Goal: Answer question/provide support

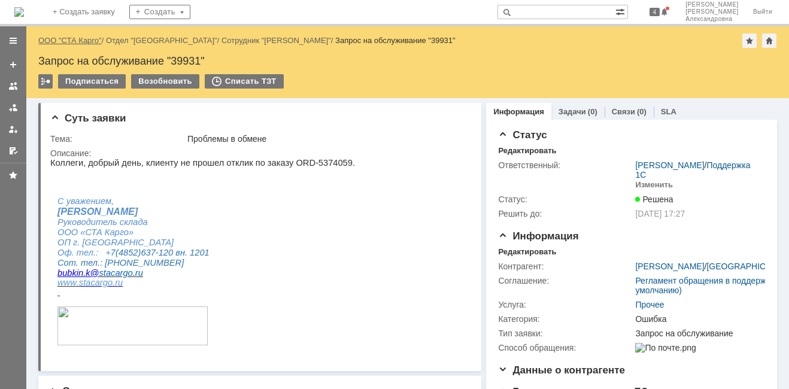
click at [89, 40] on link "ООО "СТА Карго"" at bounding box center [69, 40] width 63 height 9
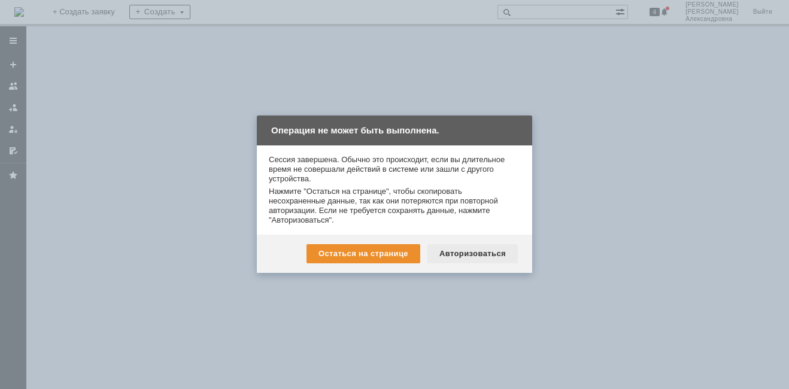
click at [469, 247] on div "Авторизоваться" at bounding box center [473, 253] width 90 height 19
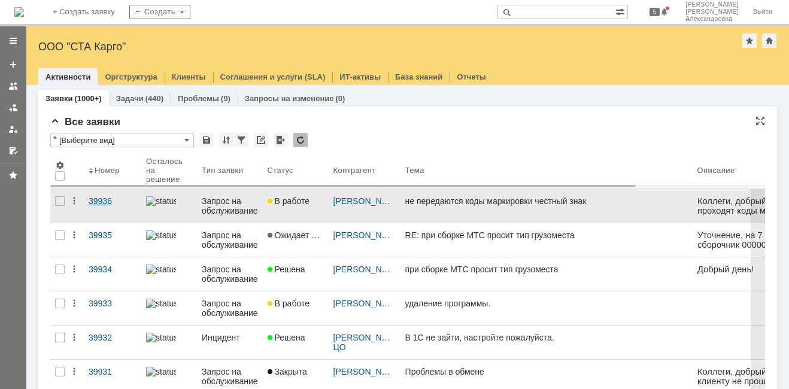
click at [118, 210] on link "39936" at bounding box center [112, 206] width 57 height 34
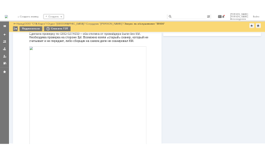
scroll to position [359, 0]
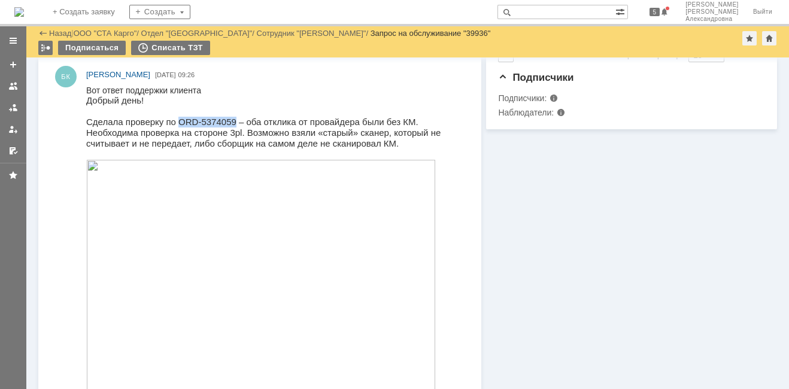
drag, startPoint x: 220, startPoint y: 120, endPoint x: 170, endPoint y: 124, distance: 50.4
click at [170, 124] on span "Сделала проверку по ORD-5374059 – оба отклика от провайдера были без КМ." at bounding box center [252, 122] width 332 height 10
copy span "ORD-5374059"
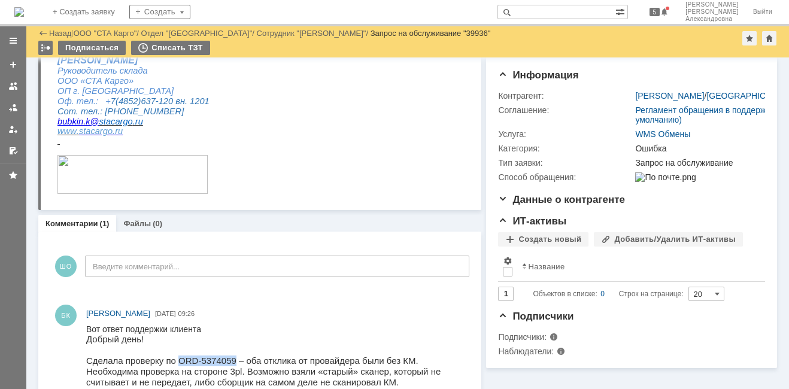
scroll to position [94, 0]
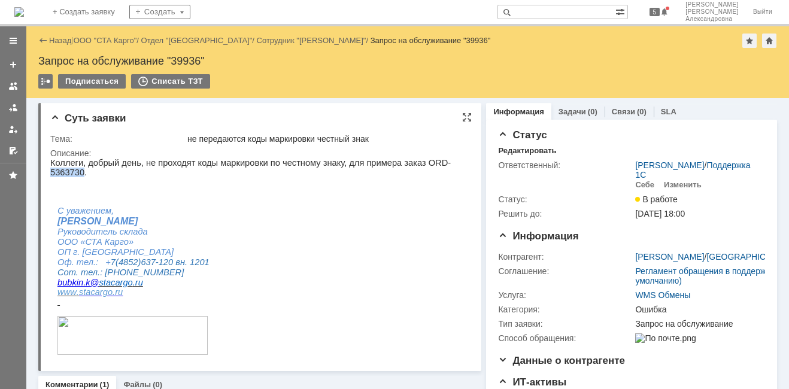
drag, startPoint x: 450, startPoint y: 163, endPoint x: 417, endPoint y: 168, distance: 33.3
click at [417, 168] on p "Коллеги, добрый день, не проходят коды маркировки по честному знаку, для пример…" at bounding box center [255, 167] width 411 height 19
copy p "5363730"
click at [445, 164] on p "Коллеги, добрый день, не проходят коды маркировки по честному знаку, для пример…" at bounding box center [255, 167] width 411 height 19
drag, startPoint x: 450, startPoint y: 163, endPoint x: 401, endPoint y: 165, distance: 49.7
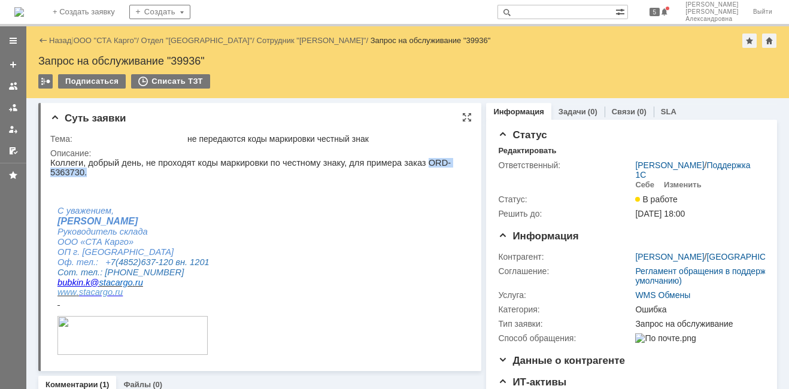
click at [401, 165] on p "Коллеги, добрый день, не проходят коды маркировки по честному знаку, для пример…" at bounding box center [255, 167] width 411 height 19
copy p "ORD-5363730."
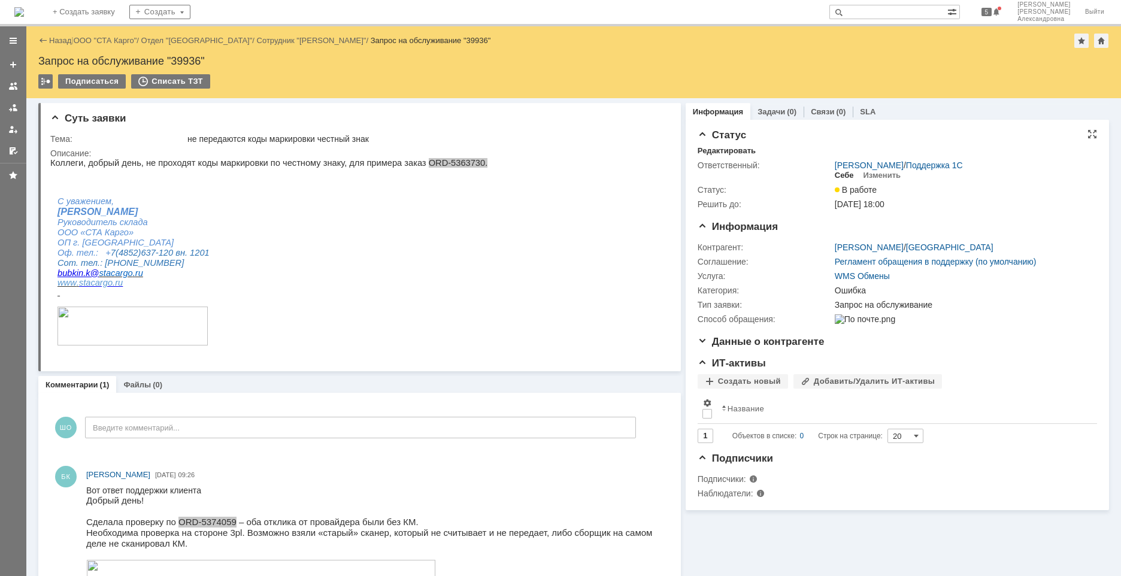
click at [789, 177] on div "Себе" at bounding box center [844, 176] width 19 height 10
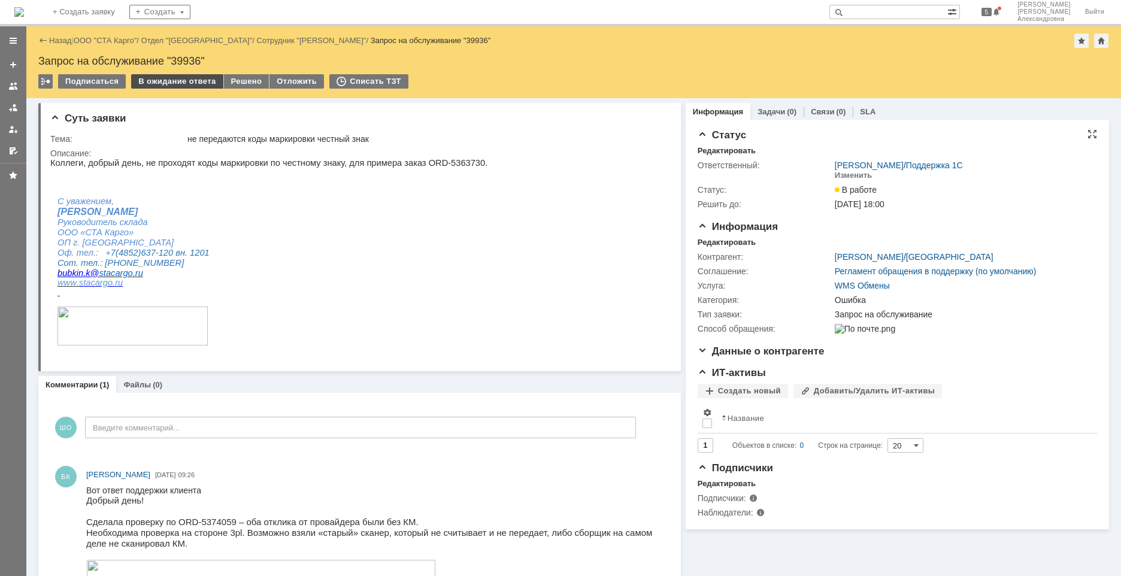
scroll to position [0, 0]
click at [196, 79] on div "В ожидание ответа" at bounding box center [177, 81] width 92 height 14
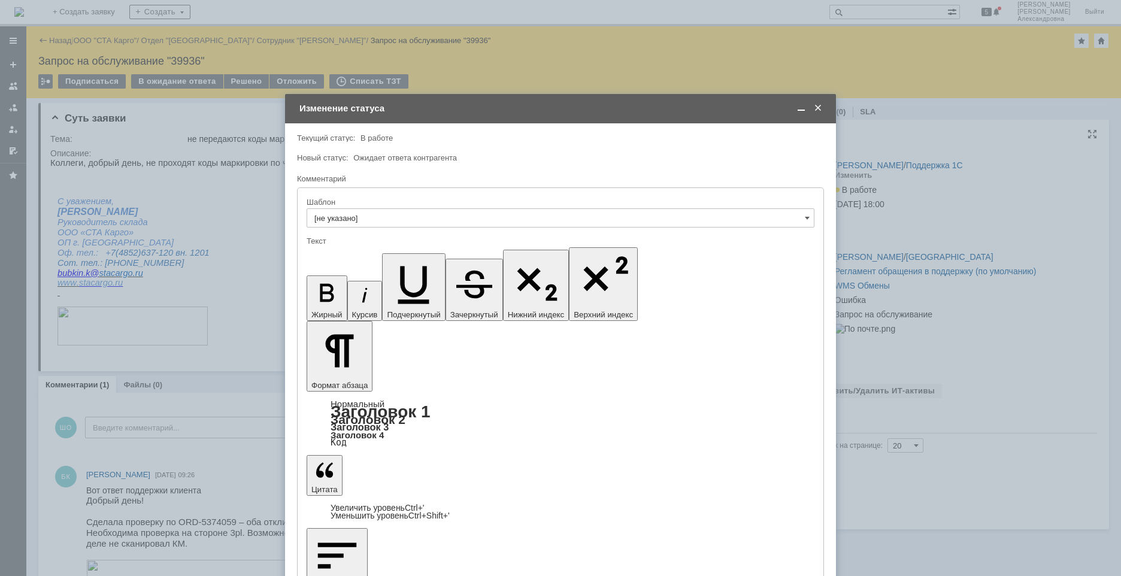
drag, startPoint x: 360, startPoint y: 3393, endPoint x: 701, endPoint y: 3621, distance: 410.5
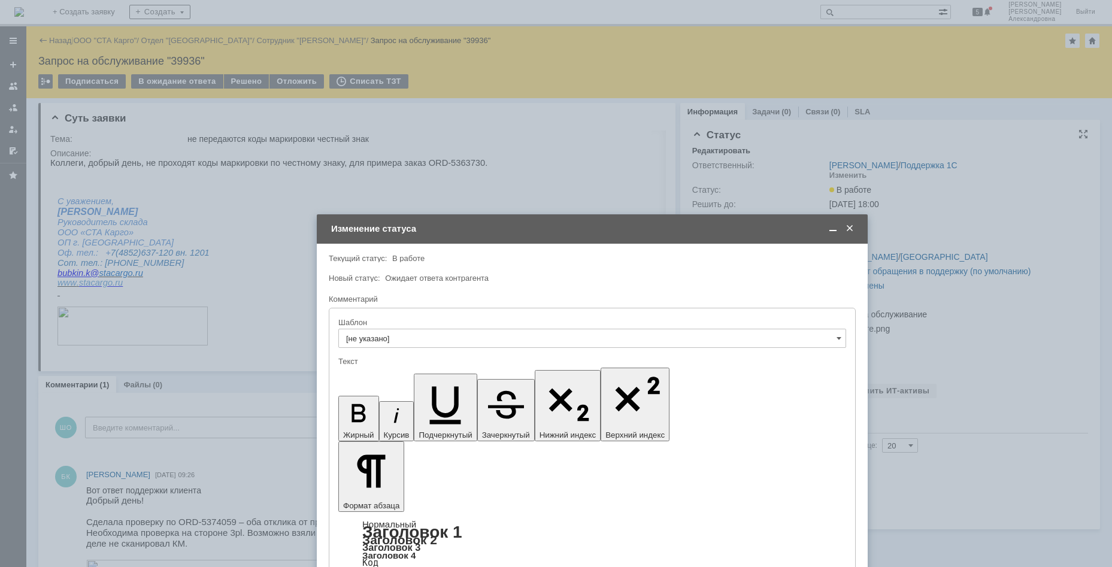
drag, startPoint x: 462, startPoint y: 112, endPoint x: 431, endPoint y: 261, distance: 152.3
click at [488, 223] on div "Изменение статуса" at bounding box center [593, 228] width 525 height 11
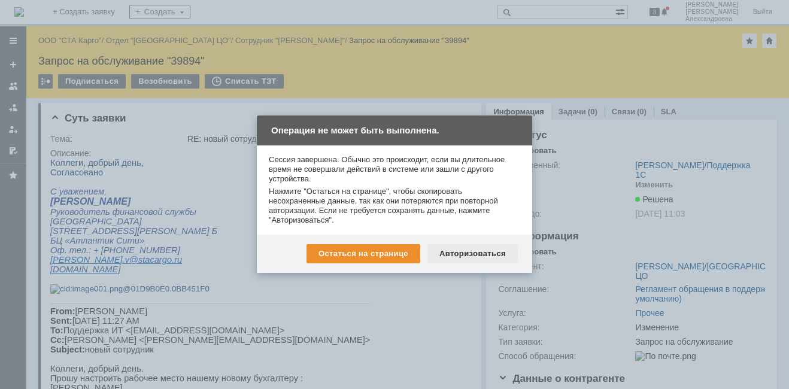
click at [471, 251] on div "Авторизоваться" at bounding box center [473, 253] width 90 height 19
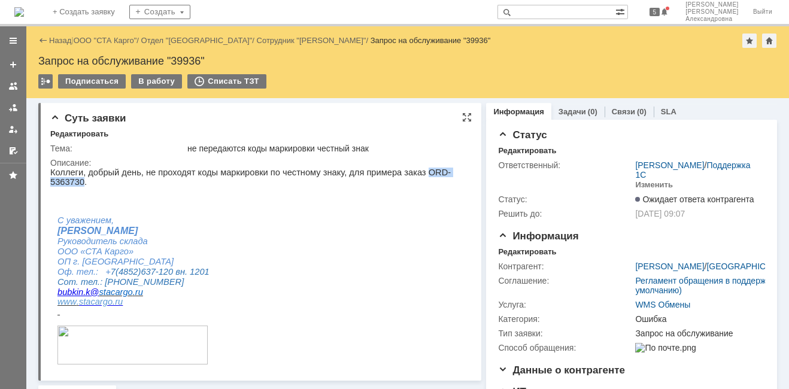
drag, startPoint x: 448, startPoint y: 172, endPoint x: 400, endPoint y: 172, distance: 47.9
click at [400, 172] on p "Коллеги, добрый день, не проходят коды маркировки по честному знаку, для пример…" at bounding box center [255, 177] width 411 height 19
copy p "ORD-5363730"
drag, startPoint x: 449, startPoint y: 176, endPoint x: 401, endPoint y: 172, distance: 48.0
click at [401, 172] on p "Коллеги, добрый день, не проходят коды маркировки по честному знаку, для пример…" at bounding box center [255, 177] width 411 height 19
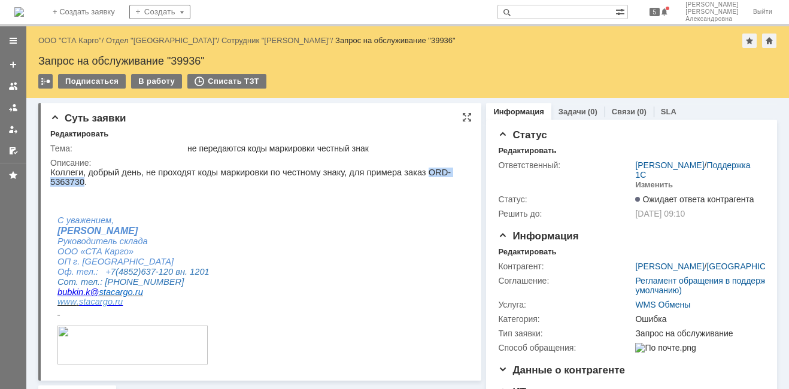
copy p "ORD-5363730"
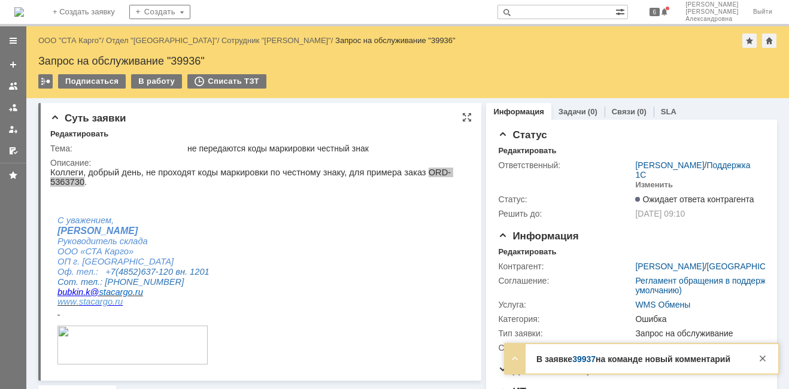
click at [417, 162] on div "Описание:" at bounding box center [258, 163] width 417 height 10
click at [437, 171] on p "Коллеги, добрый день, не проходят коды маркировки по честному знаку, для пример…" at bounding box center [255, 177] width 411 height 19
drag, startPoint x: 448, startPoint y: 174, endPoint x: 402, endPoint y: 172, distance: 46.1
click at [402, 172] on p "Коллеги, добрый день, не проходят коды маркировки по честному знаку, для пример…" at bounding box center [255, 177] width 411 height 19
copy p "ORD-5363730"
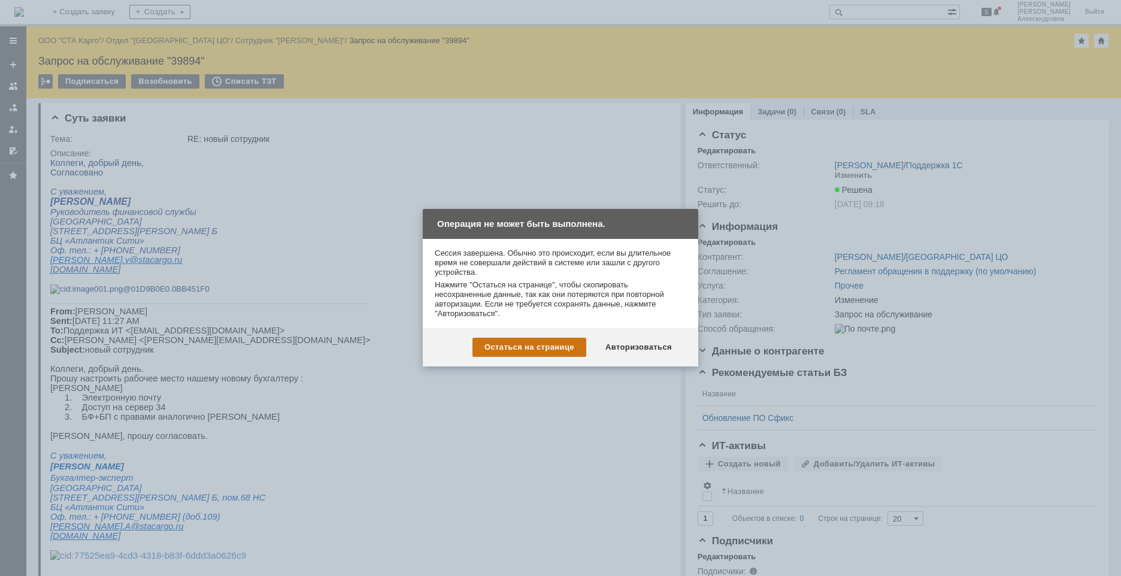
click at [530, 352] on div "Остаться на странице" at bounding box center [529, 347] width 114 height 19
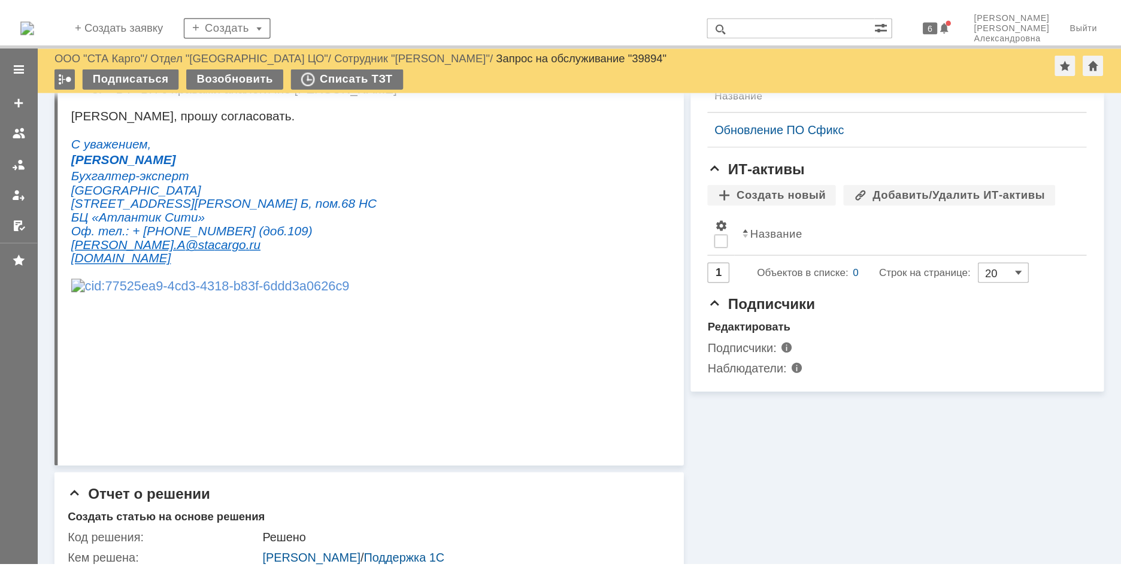
scroll to position [240, 0]
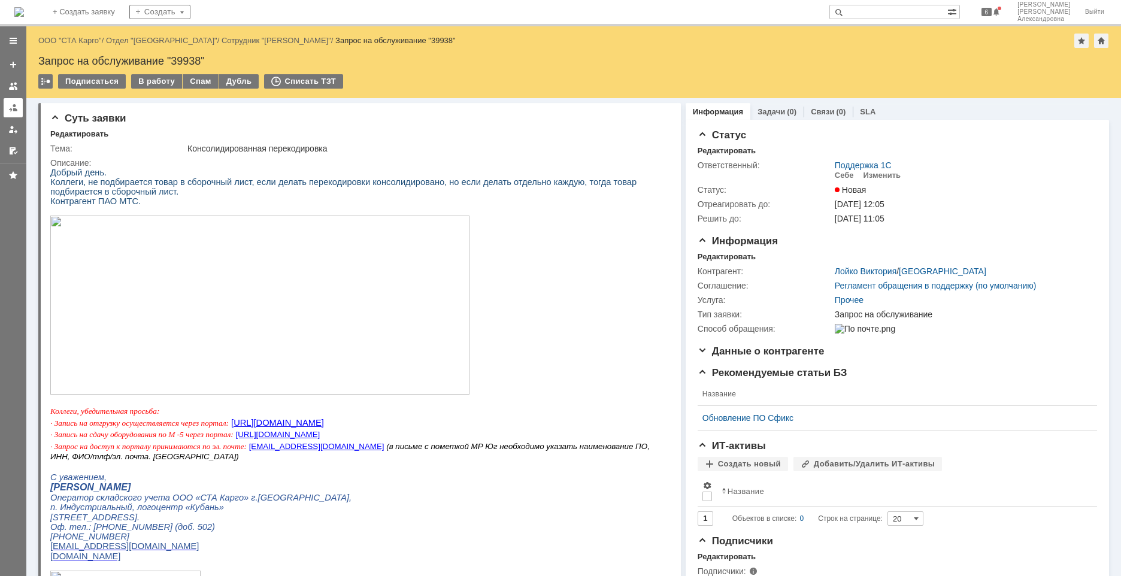
click at [11, 110] on div at bounding box center [13, 108] width 10 height 10
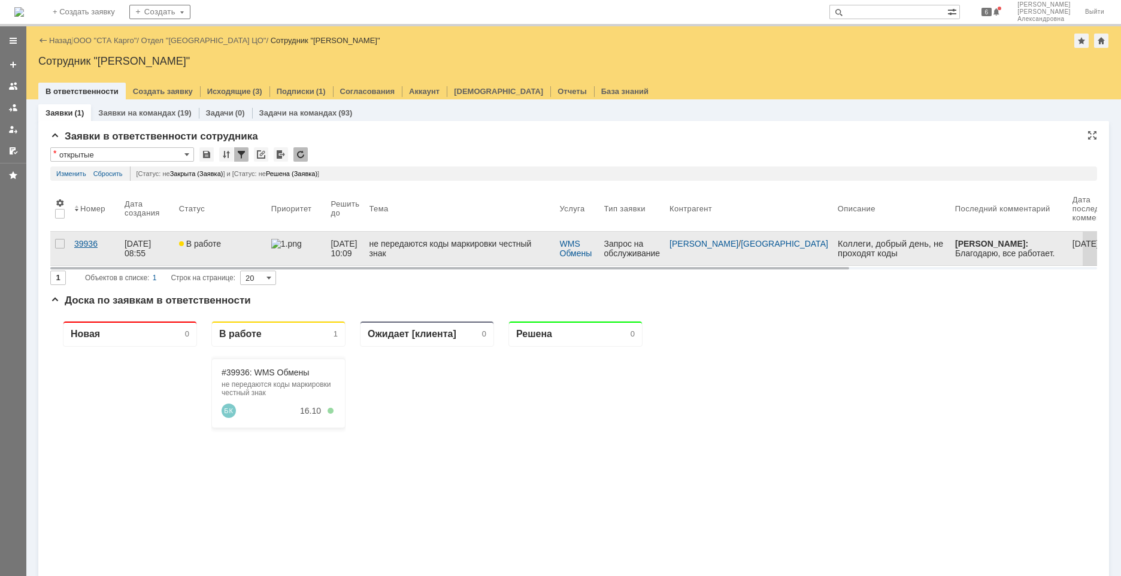
click at [98, 251] on link "39936" at bounding box center [94, 249] width 50 height 34
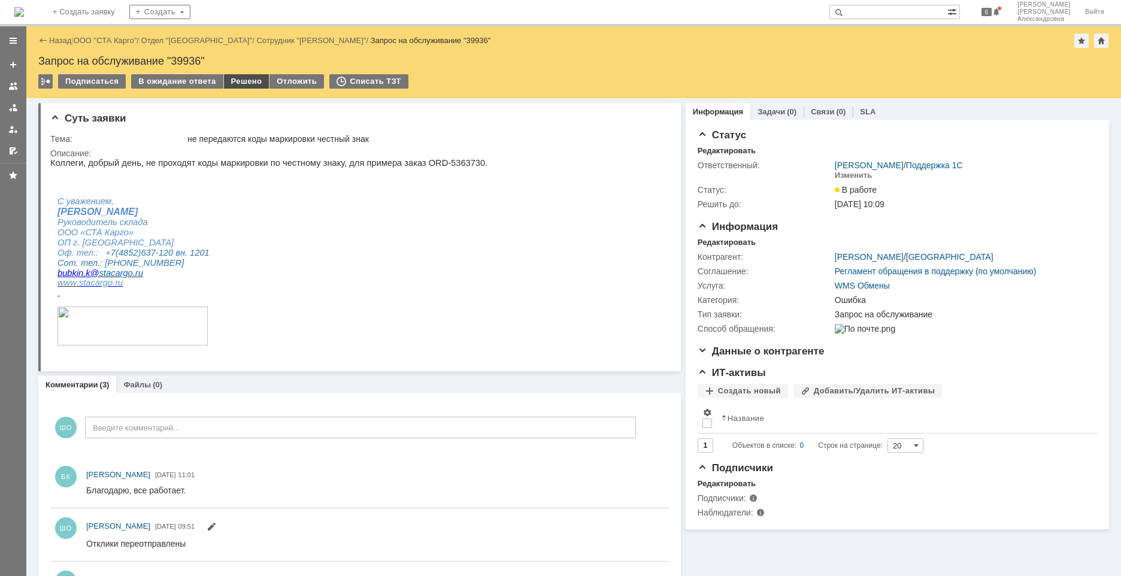
click at [237, 81] on div "Решено" at bounding box center [247, 81] width 46 height 14
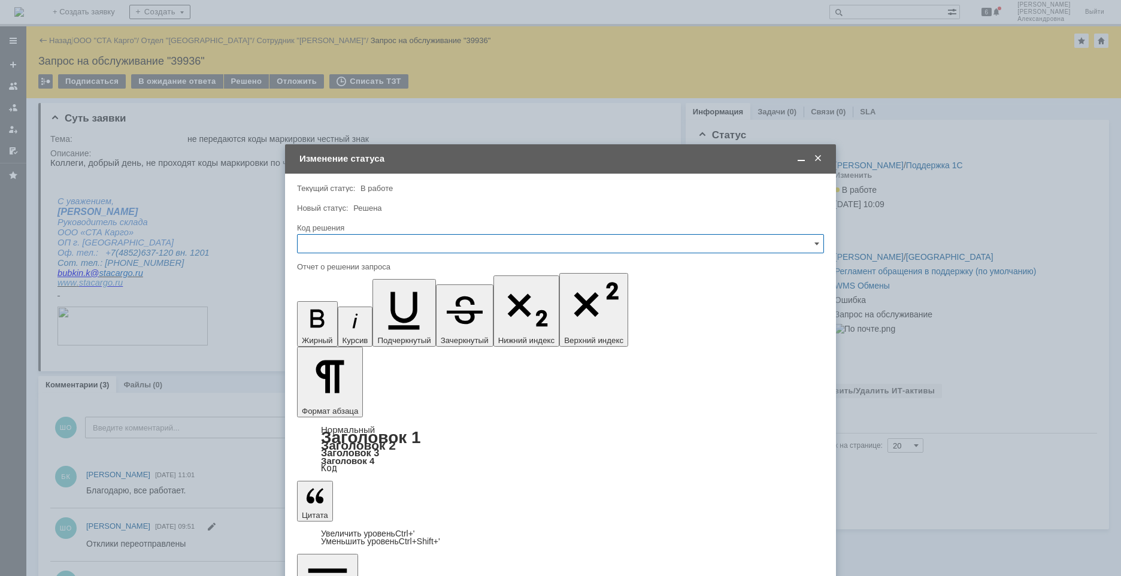
click at [363, 246] on input "text" at bounding box center [560, 243] width 527 height 19
click at [354, 389] on div "Решено" at bounding box center [561, 404] width 526 height 19
type input "Решено"
